Goal: Navigation & Orientation: Find specific page/section

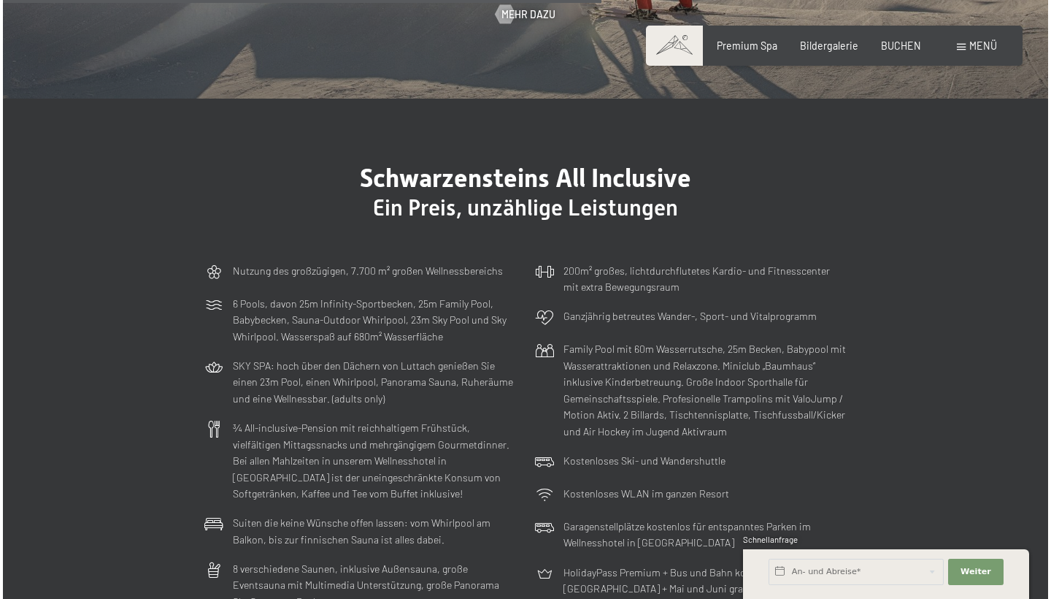
scroll to position [3012, 0]
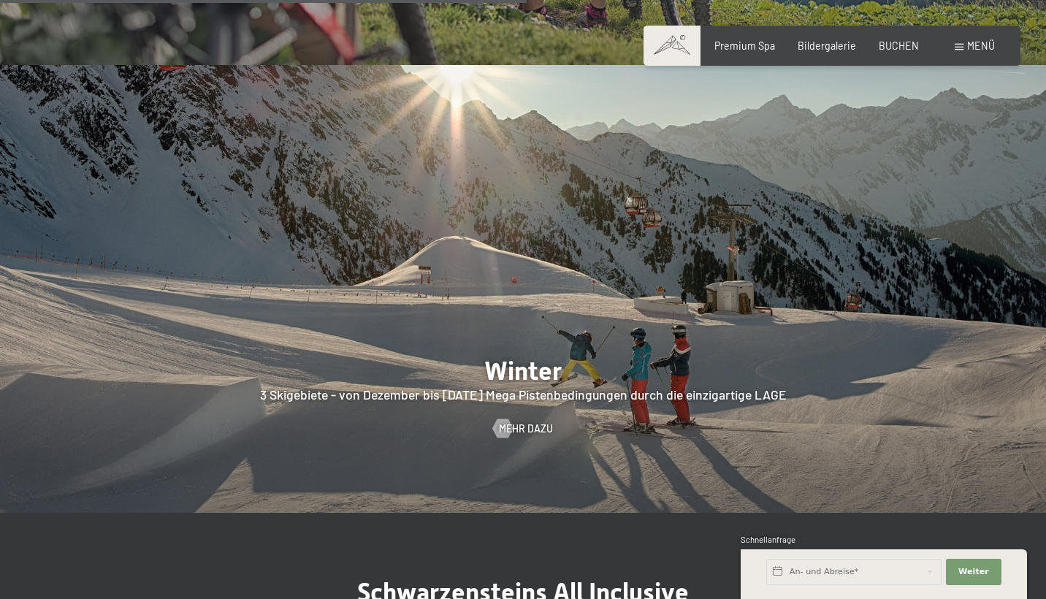
click at [978, 47] on span "Menü" at bounding box center [981, 45] width 28 height 12
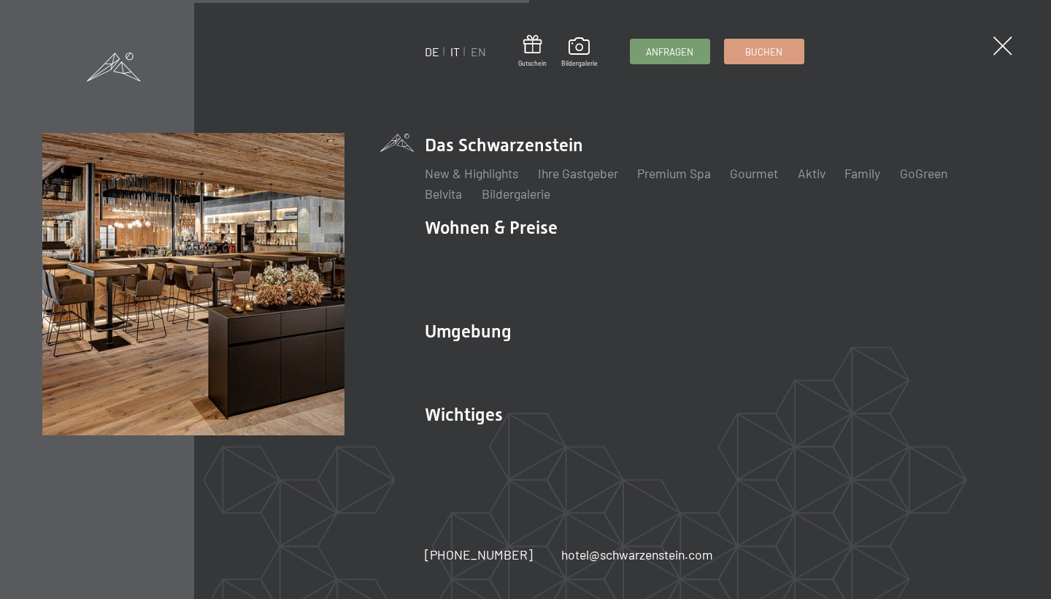
click at [453, 57] on link "IT" at bounding box center [455, 52] width 9 height 14
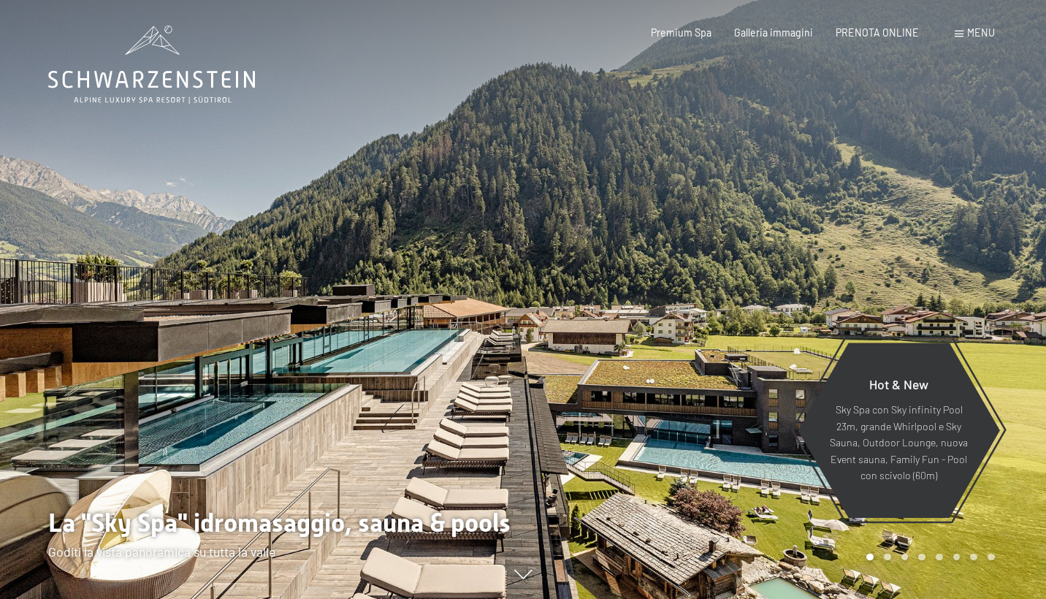
click at [992, 26] on div "Prenotazione Richiesta Premium Spa Galleria immagini PRENOTA ONLINE Menu DE IT …" at bounding box center [799, 33] width 388 height 15
click at [989, 28] on span "Menu" at bounding box center [981, 32] width 28 height 12
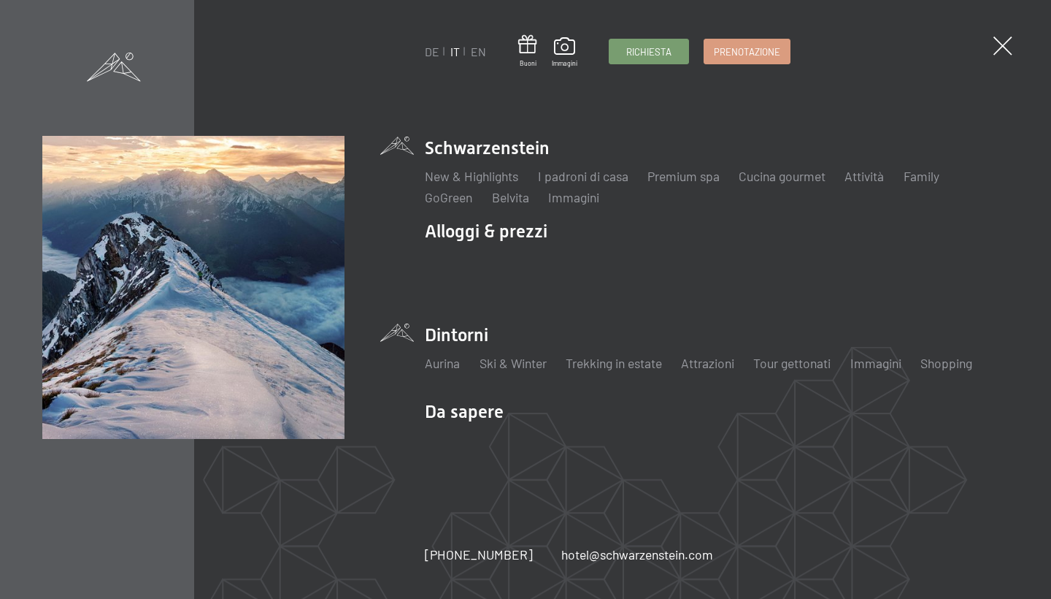
click at [488, 323] on li "Dintorni Aurina Ski & Winter Sci Scuola di sci Trekking in estate Escursioni Bi…" at bounding box center [717, 355] width 584 height 64
click at [524, 360] on link "Ski & Winter" at bounding box center [513, 363] width 67 height 16
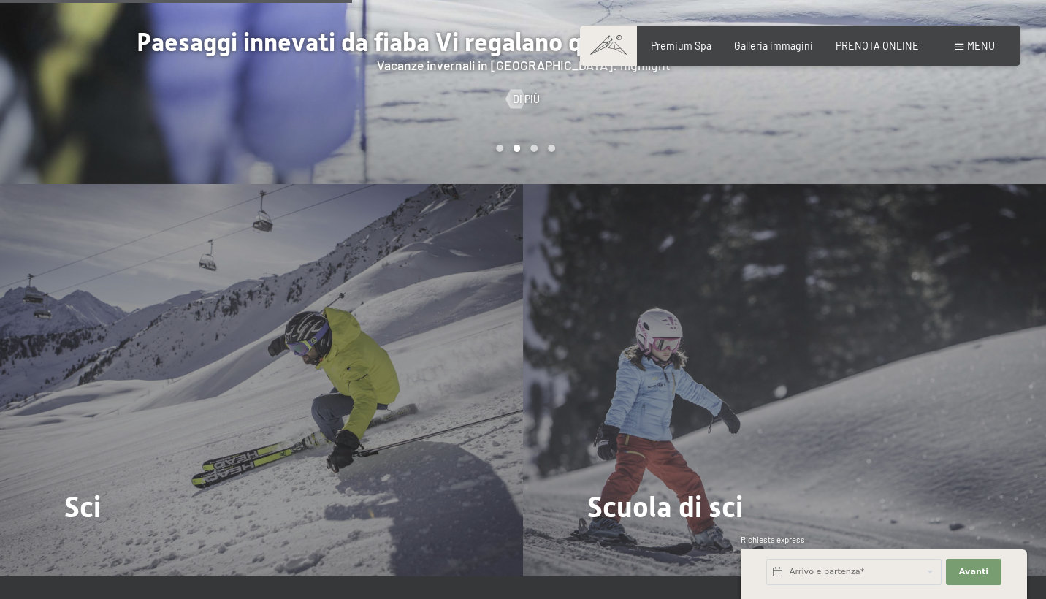
scroll to position [1571, 0]
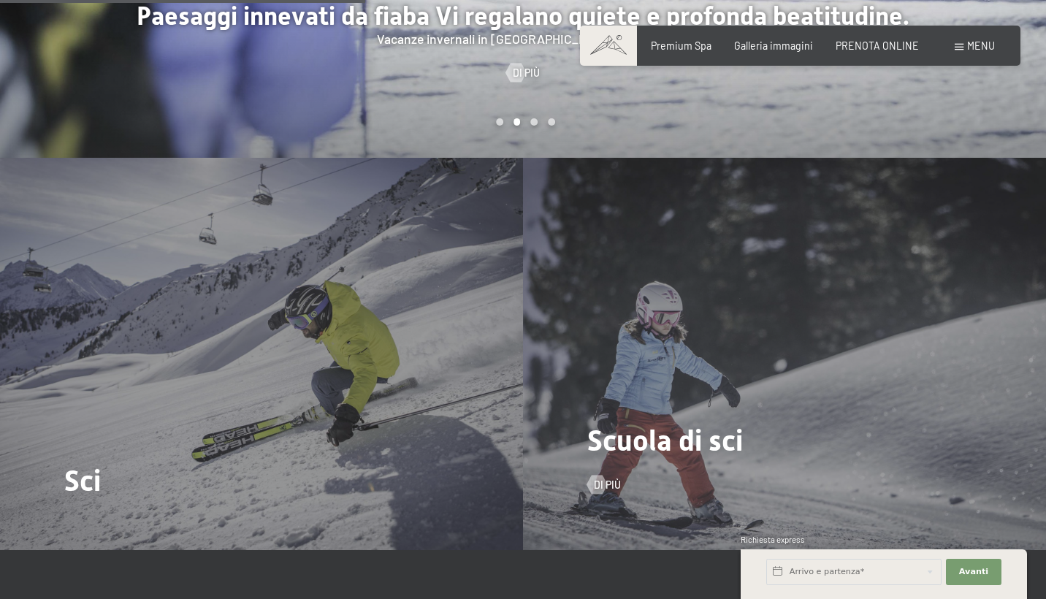
click at [623, 348] on div "Scuola di sci Di più" at bounding box center [784, 354] width 523 height 392
click at [647, 424] on span "Scuola di sci" at bounding box center [665, 441] width 156 height 34
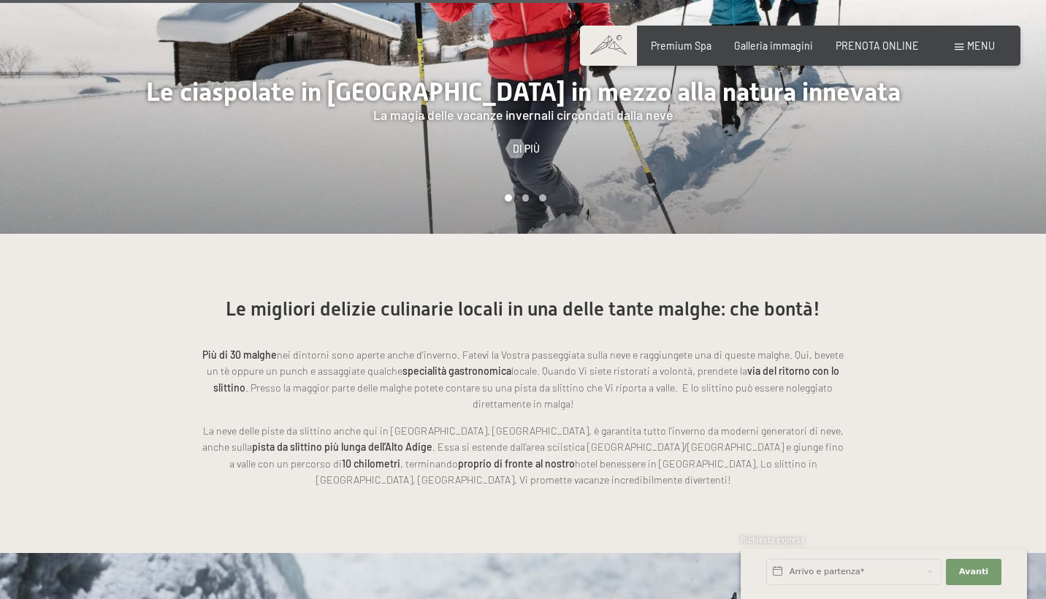
scroll to position [2653, 0]
